Goal: Navigation & Orientation: Find specific page/section

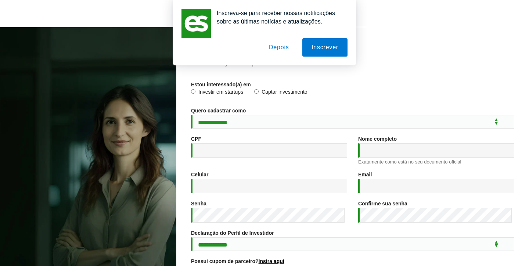
click at [490, 61] on div "Inscreva-se para receber nossas notificações sobre as últimas notícias e atuali…" at bounding box center [264, 32] width 529 height 65
click at [274, 47] on button "Depois" at bounding box center [279, 47] width 39 height 18
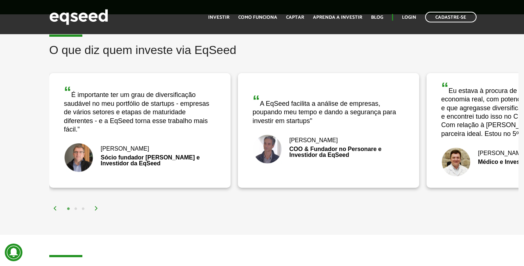
scroll to position [1876, 0]
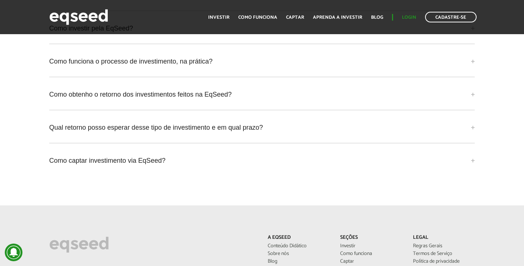
click at [406, 20] on link "Login" at bounding box center [409, 17] width 14 height 5
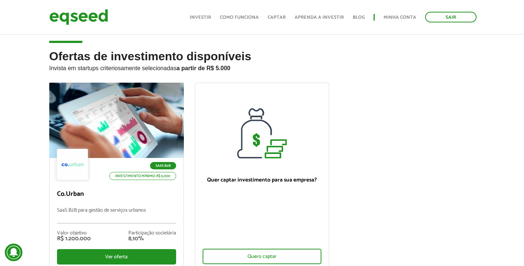
scroll to position [6, 0]
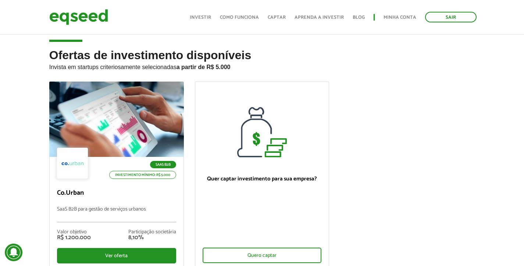
click at [397, 20] on link "Minha conta" at bounding box center [400, 17] width 33 height 5
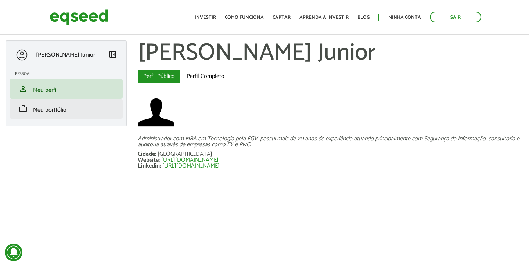
click at [89, 114] on li "work Meu portfólio" at bounding box center [66, 109] width 113 height 20
click at [56, 108] on span "Meu portfólio" at bounding box center [49, 110] width 33 height 10
